Goal: Check status: Check status

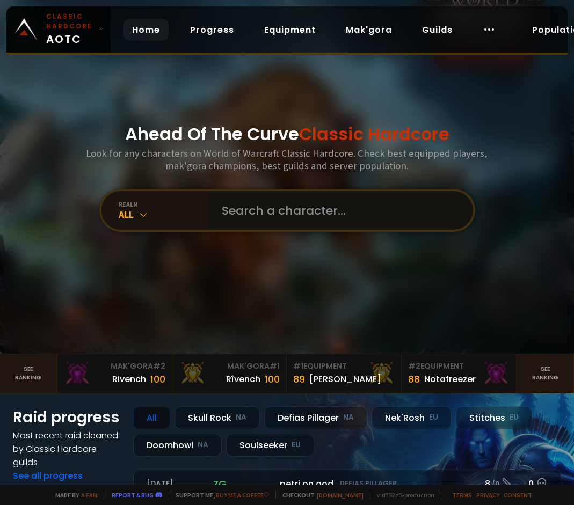
click at [297, 221] on input "text" at bounding box center [337, 210] width 245 height 39
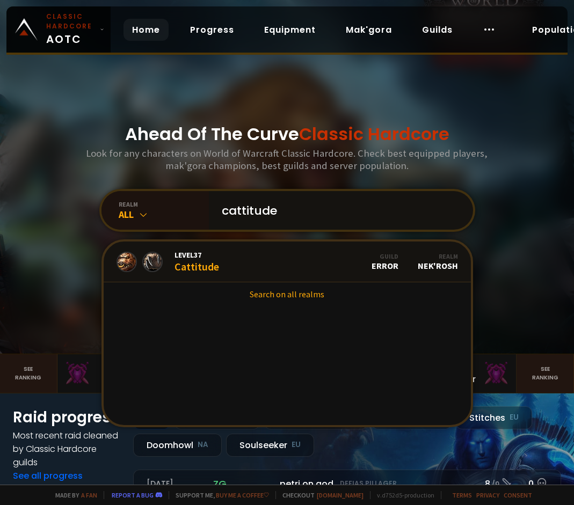
type input "cattitude"
click at [286, 209] on input "cattitude" at bounding box center [337, 210] width 245 height 39
drag, startPoint x: 281, startPoint y: 215, endPoint x: 183, endPoint y: 233, distance: 99.9
click at [183, 233] on div "Ahead Of The Curve Classic Hardcore Look for any characters on World of Warcraf…" at bounding box center [287, 177] width 574 height 354
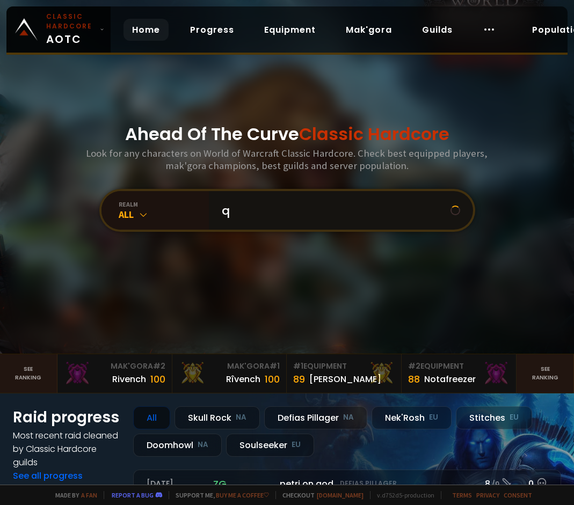
type input "q"
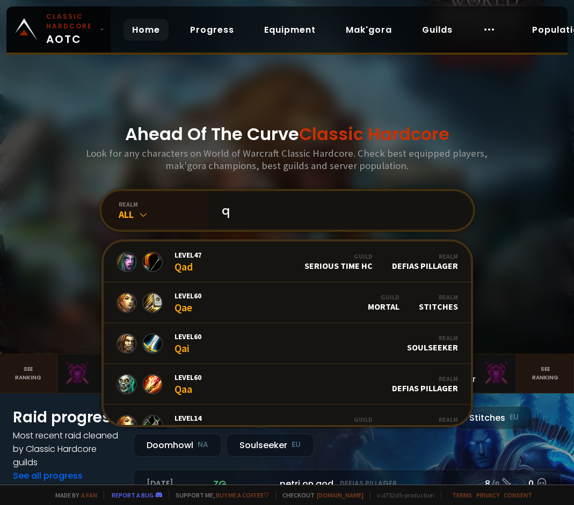
click at [310, 215] on input "q" at bounding box center [337, 210] width 245 height 39
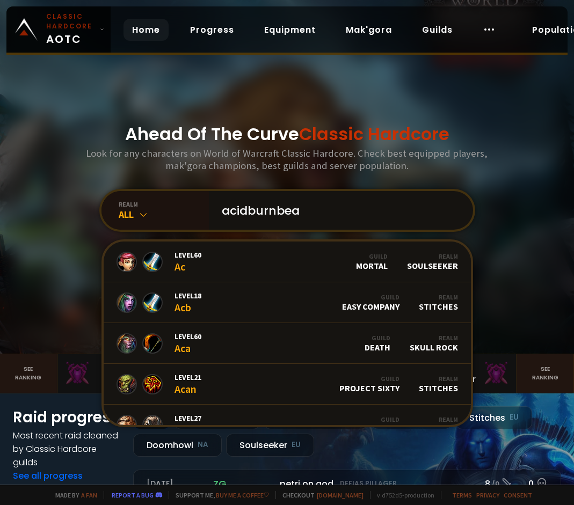
type input "acidburnbear"
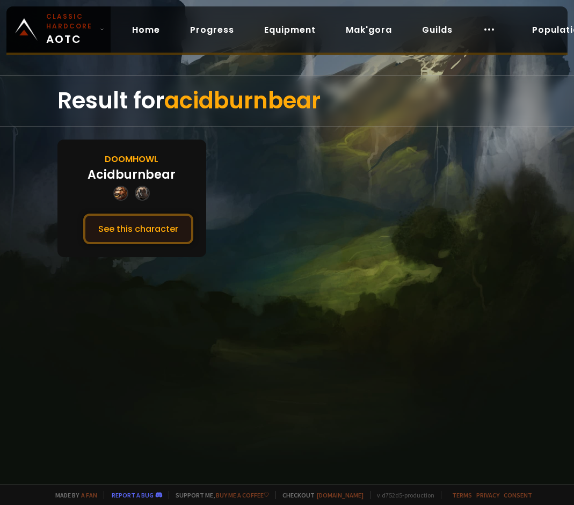
click at [110, 234] on button "See this character" at bounding box center [138, 229] width 110 height 31
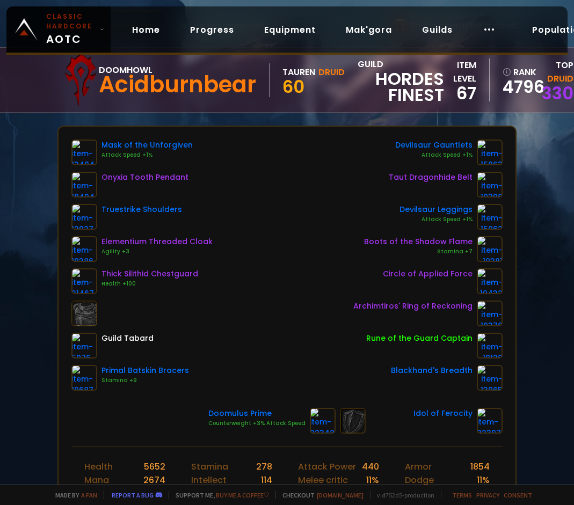
scroll to position [54, 0]
